Goal: Task Accomplishment & Management: Use online tool/utility

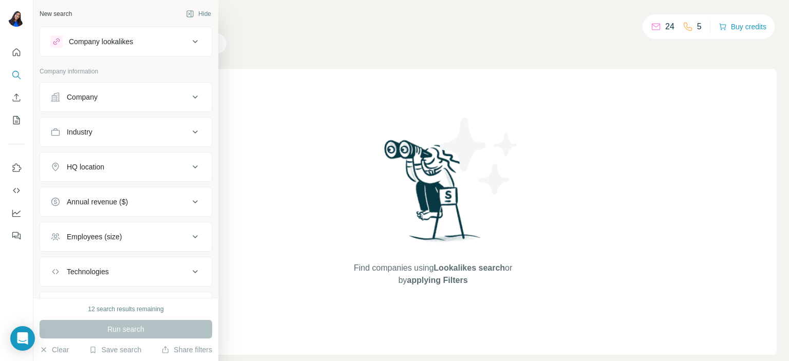
click at [110, 101] on div "Company" at bounding box center [119, 97] width 139 height 10
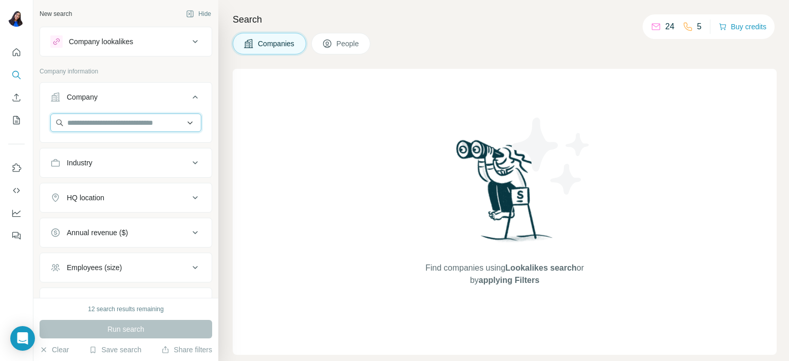
click at [113, 127] on input "text" at bounding box center [125, 122] width 151 height 18
paste input "**********"
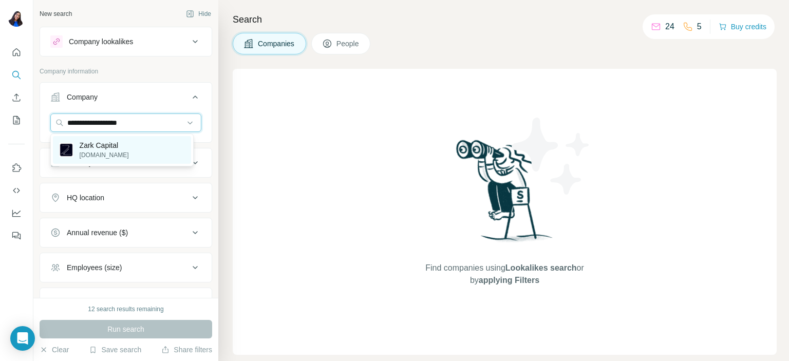
type input "**********"
click at [112, 149] on p "Zark Capital" at bounding box center [104, 145] width 49 height 10
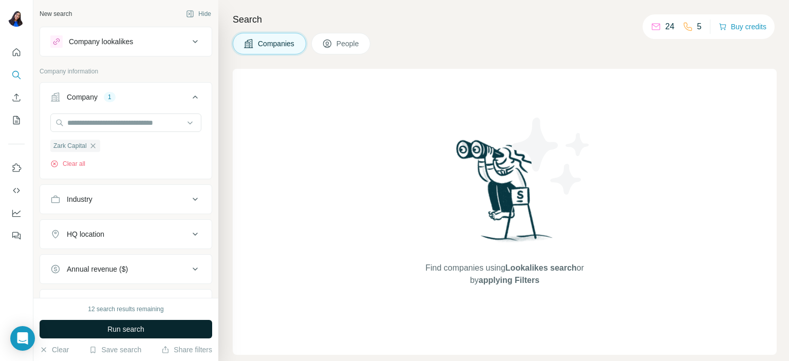
click at [147, 337] on button "Run search" at bounding box center [126, 329] width 172 height 18
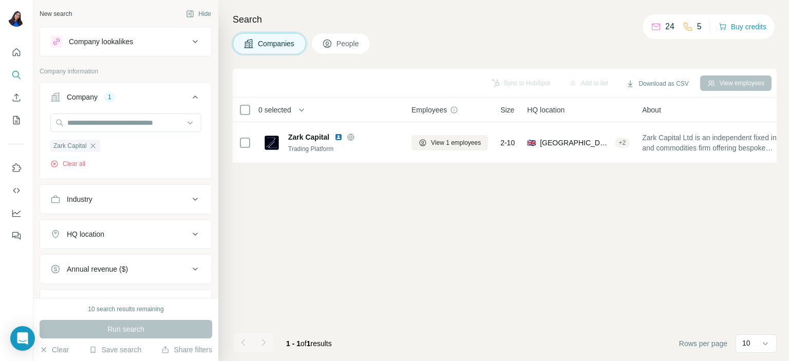
click at [339, 33] on button "People" at bounding box center [341, 44] width 60 height 22
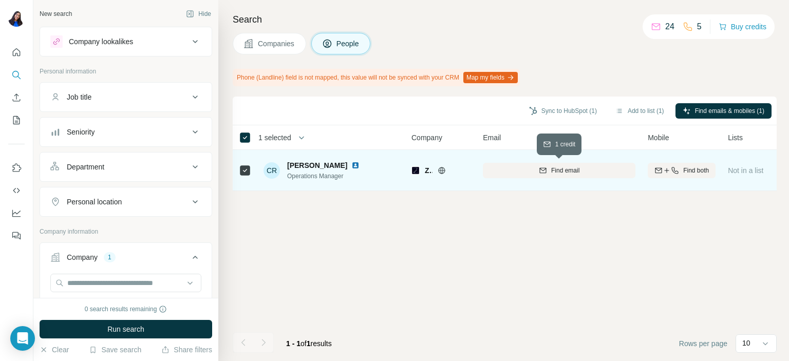
click at [545, 171] on icon "button" at bounding box center [543, 170] width 8 height 8
click at [630, 112] on button "Add to list (1)" at bounding box center [639, 110] width 63 height 15
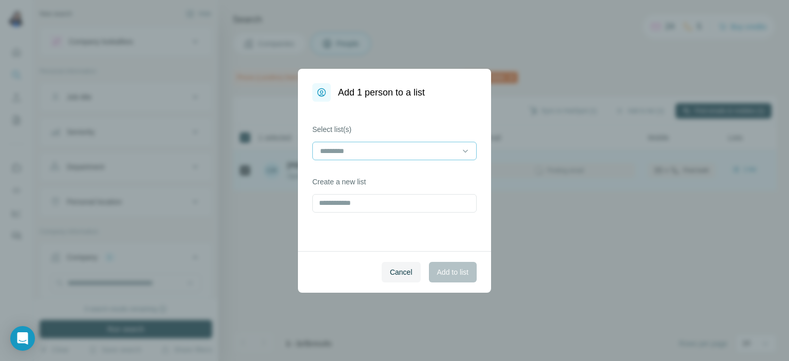
click at [382, 157] on div at bounding box center [388, 150] width 139 height 17
click at [384, 156] on input at bounding box center [388, 150] width 139 height 11
click at [355, 208] on input "text" at bounding box center [394, 203] width 164 height 18
type input "*****"
click at [448, 281] on button "Add to list" at bounding box center [453, 272] width 48 height 21
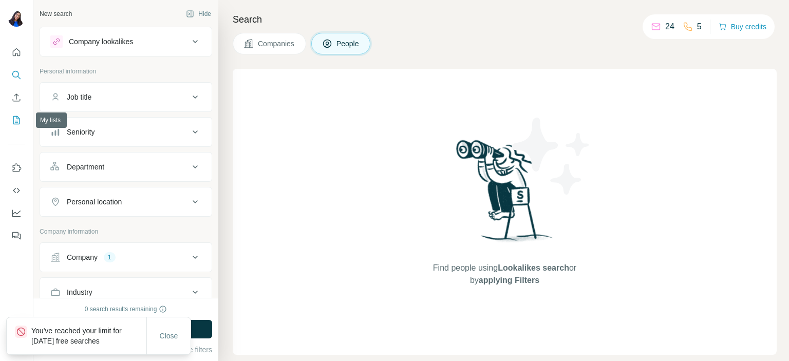
click at [11, 117] on icon "My lists" at bounding box center [16, 120] width 10 height 10
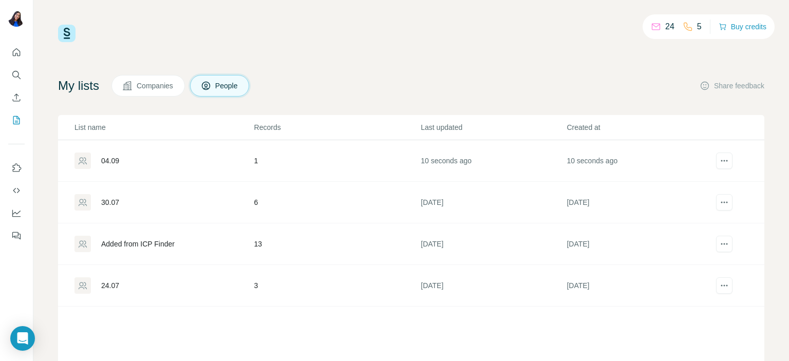
click at [117, 156] on div "04.09" at bounding box center [110, 161] width 18 height 10
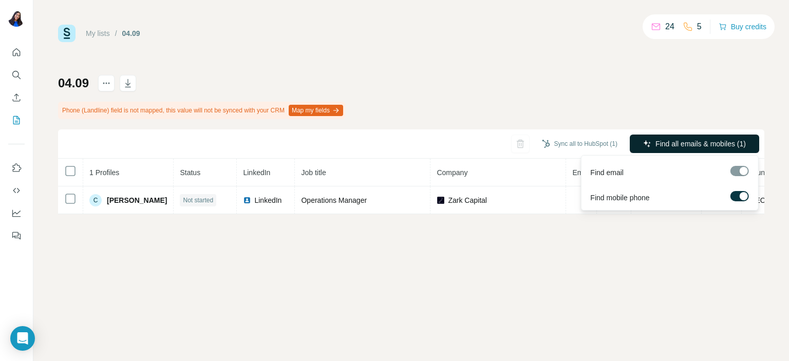
click at [674, 140] on span "Find all emails & mobiles (1)" at bounding box center [700, 144] width 90 height 10
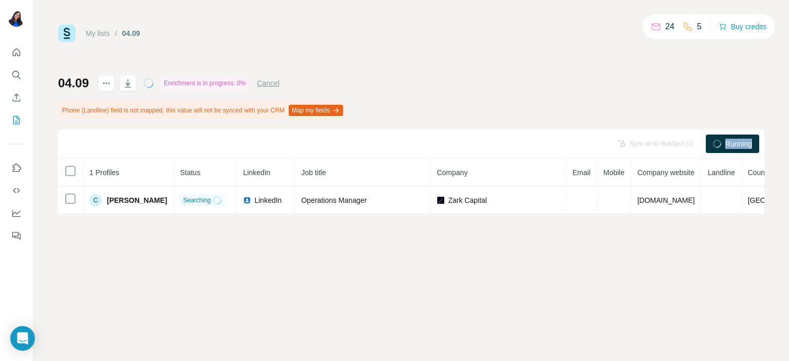
click at [674, 140] on div "Sync all to HubSpot (1)" at bounding box center [655, 144] width 90 height 18
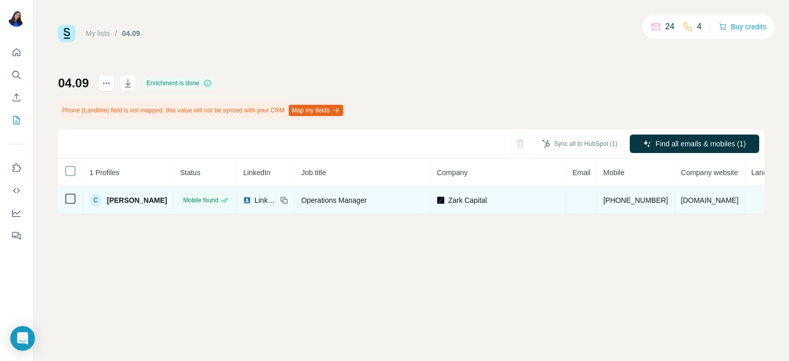
scroll to position [0, 31]
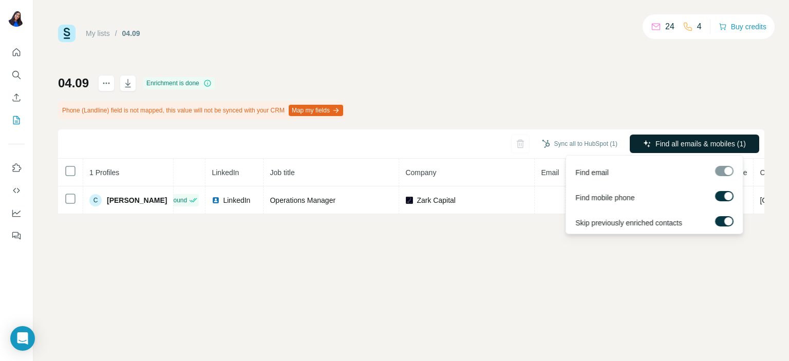
click at [647, 147] on icon "button" at bounding box center [647, 144] width 8 height 8
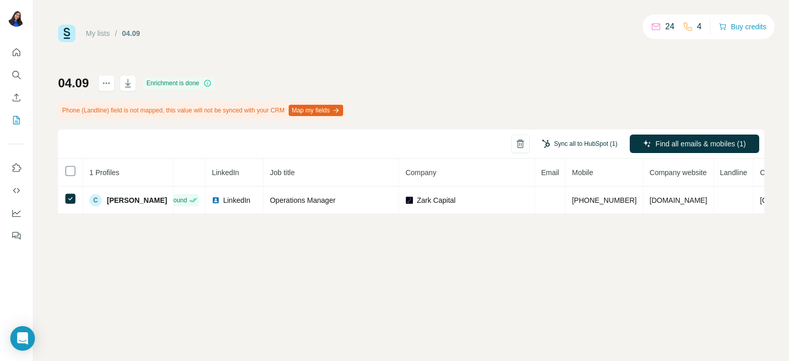
click at [610, 140] on button "Sync all to HubSpot (1)" at bounding box center [579, 143] width 90 height 15
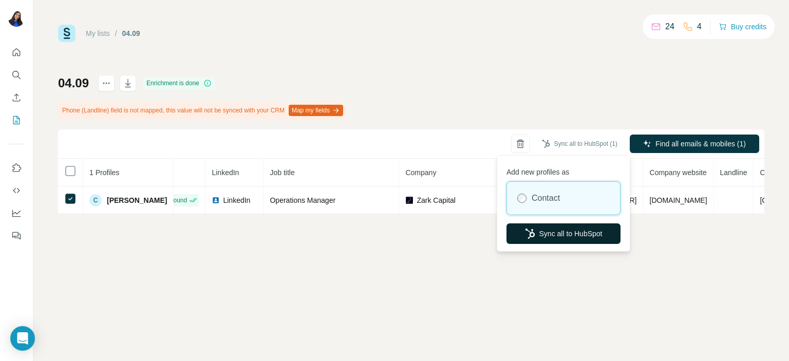
click at [559, 229] on button "Sync all to HubSpot" at bounding box center [563, 233] width 114 height 21
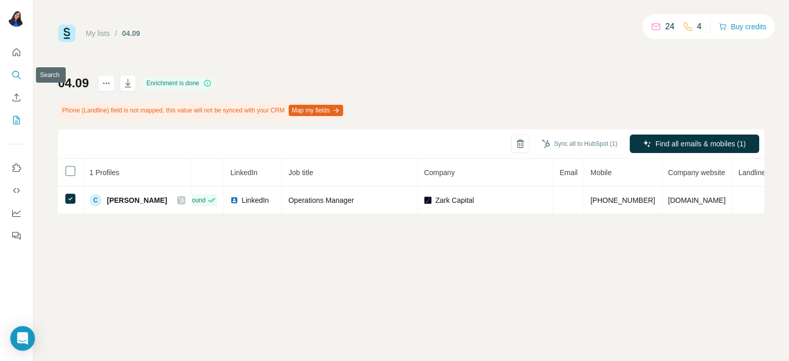
click at [18, 73] on icon "Search" at bounding box center [16, 75] width 10 height 10
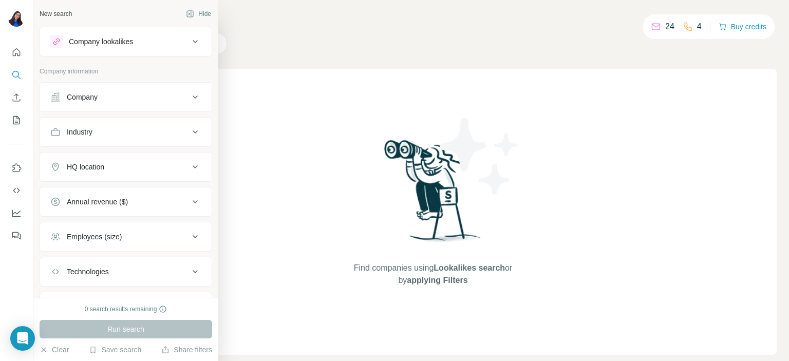
click at [100, 88] on button "Company" at bounding box center [125, 97] width 171 height 25
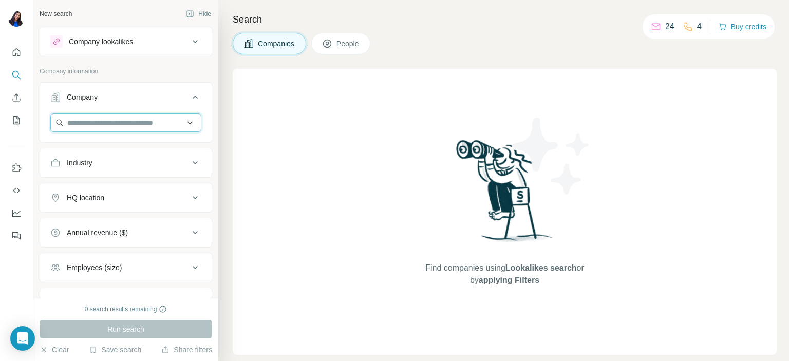
click at [102, 129] on input "text" at bounding box center [125, 122] width 151 height 18
paste input "**********"
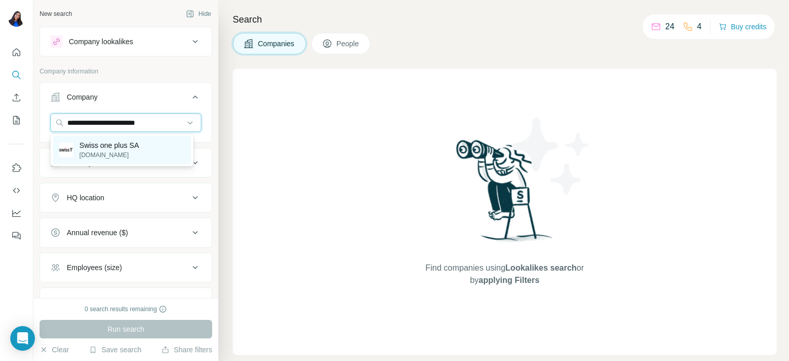
type input "**********"
click at [109, 145] on p "Swiss one plus SA" at bounding box center [110, 145] width 60 height 10
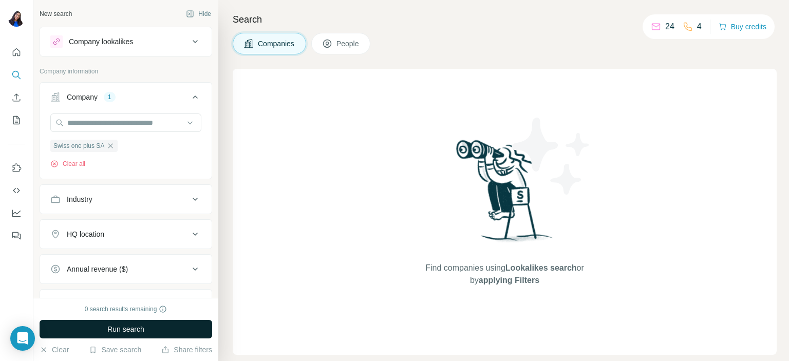
click at [140, 329] on span "Run search" at bounding box center [125, 329] width 37 height 10
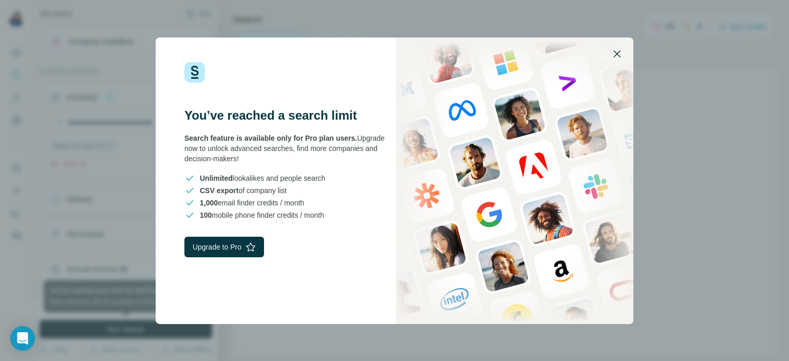
click at [617, 53] on icon "button" at bounding box center [616, 54] width 12 height 12
